Goal: Task Accomplishment & Management: Manage account settings

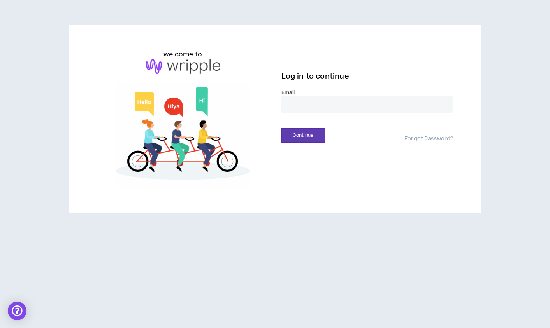
click at [327, 97] on input "email" at bounding box center [367, 104] width 172 height 17
type input "**********"
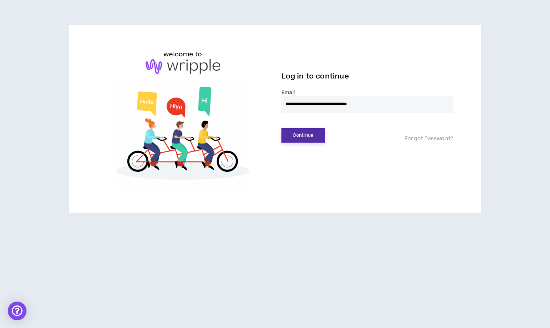
click at [304, 135] on button "Continue" at bounding box center [303, 135] width 44 height 14
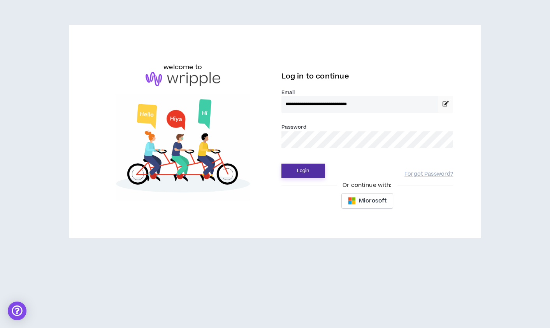
click at [281, 164] on button "Login" at bounding box center [303, 171] width 44 height 14
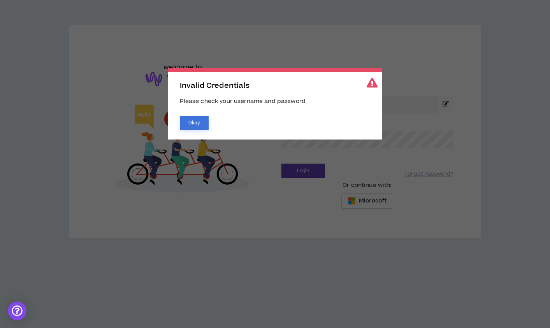
click at [195, 127] on button "Okay" at bounding box center [194, 123] width 29 height 14
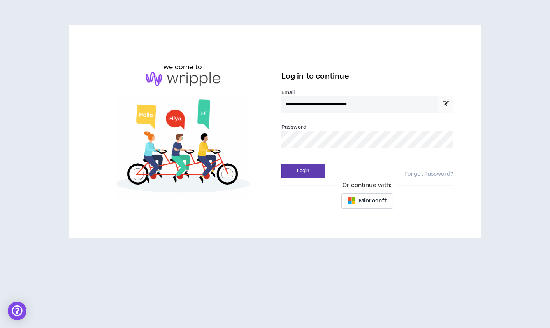
click at [281, 164] on button "Login" at bounding box center [303, 171] width 44 height 14
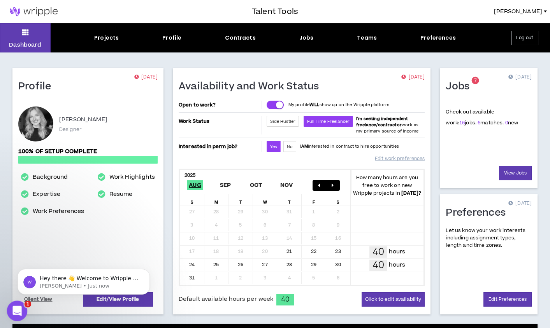
click at [19, 310] on icon "Open Intercom Messenger" at bounding box center [16, 310] width 13 height 13
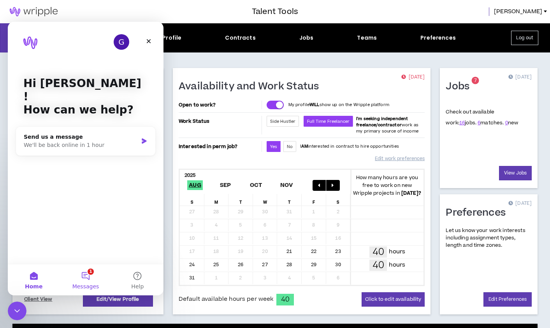
click at [100, 274] on button "1 Messages" at bounding box center [86, 280] width 52 height 31
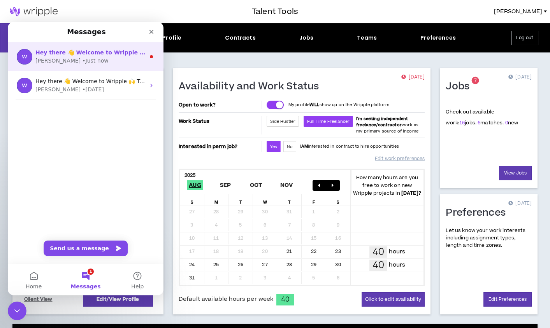
click at [143, 59] on div "[PERSON_NAME] • Just now" at bounding box center [90, 61] width 110 height 8
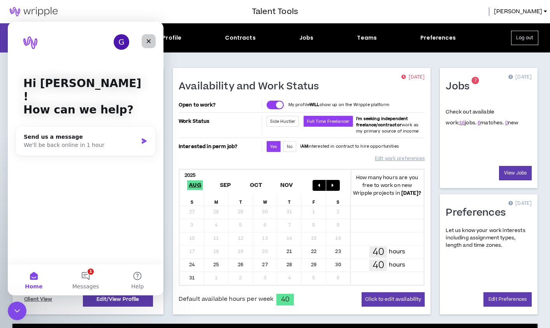
click at [151, 43] on icon "Close" at bounding box center [148, 41] width 6 height 6
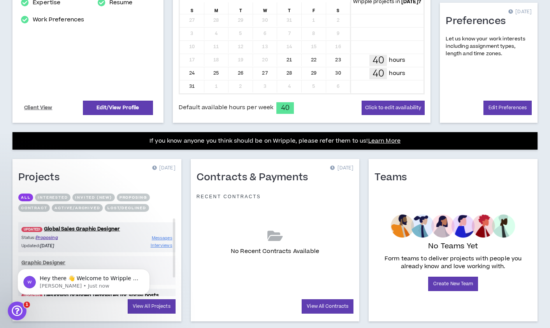
scroll to position [210, 0]
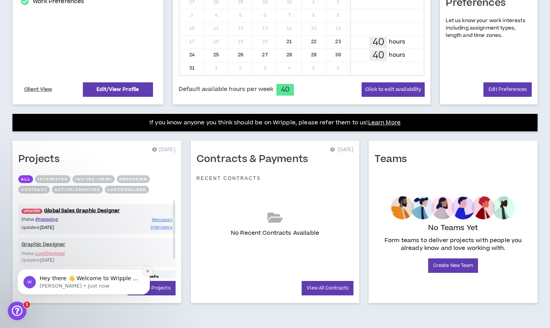
click at [147, 270] on icon "Dismiss notification" at bounding box center [147, 271] width 4 height 4
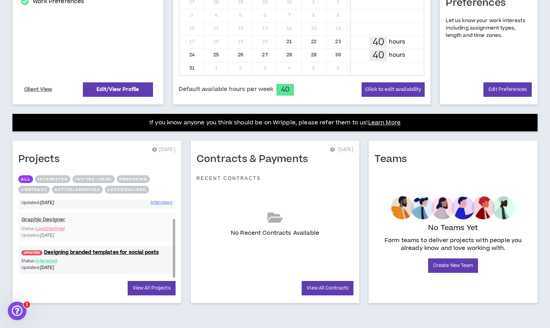
click at [57, 230] on div "UPDATED! Global Sales Graphic Designer Status: Proposing Updated: [DATE] Messag…" at bounding box center [96, 226] width 157 height 103
click at [49, 219] on div "UPDATED! Global Sales Graphic Designer Status: Proposing Updated: [DATE] Messag…" at bounding box center [96, 226] width 157 height 103
